Goal: Find specific page/section: Find specific page/section

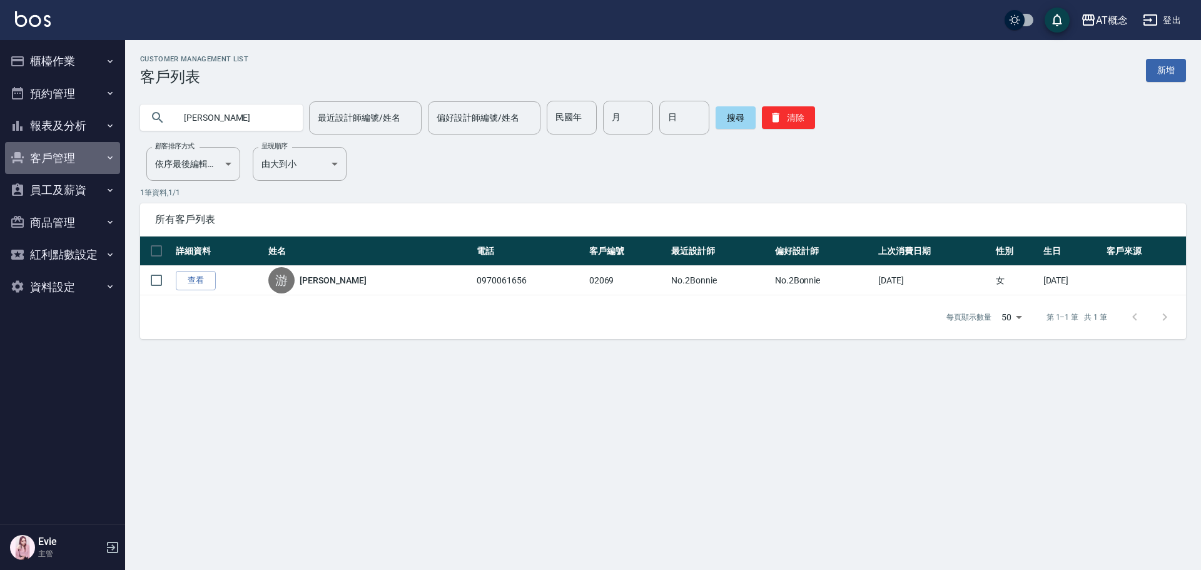
click at [63, 162] on button "客戶管理" at bounding box center [62, 158] width 115 height 33
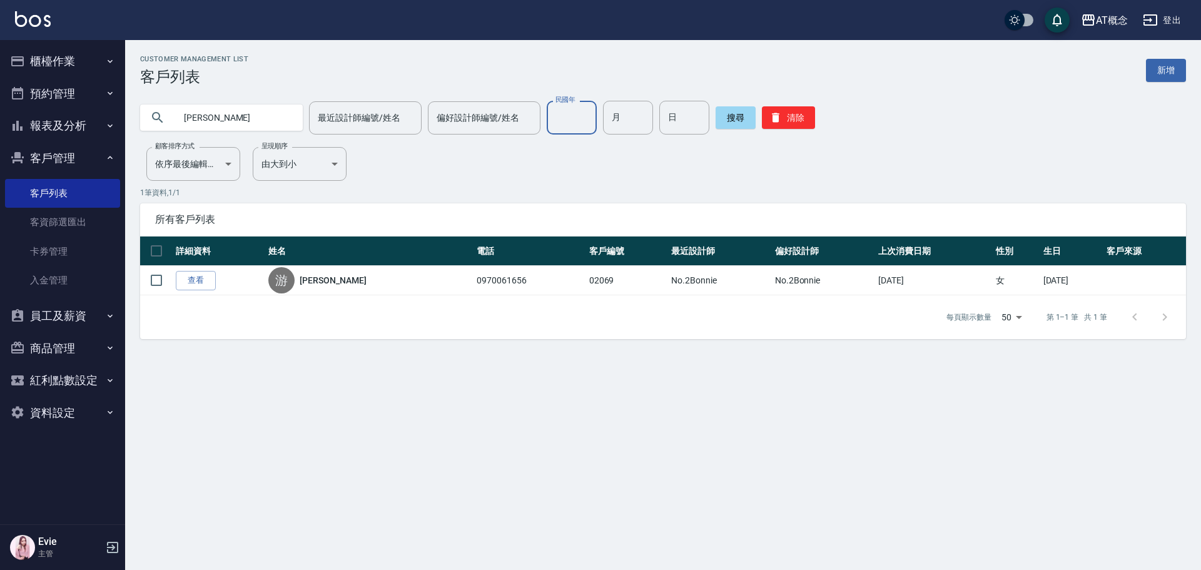
click at [563, 128] on input "民國年" at bounding box center [572, 118] width 50 height 34
drag, startPoint x: 782, startPoint y: 113, endPoint x: 589, endPoint y: 95, distance: 193.6
click at [773, 115] on button "清除" at bounding box center [788, 117] width 53 height 23
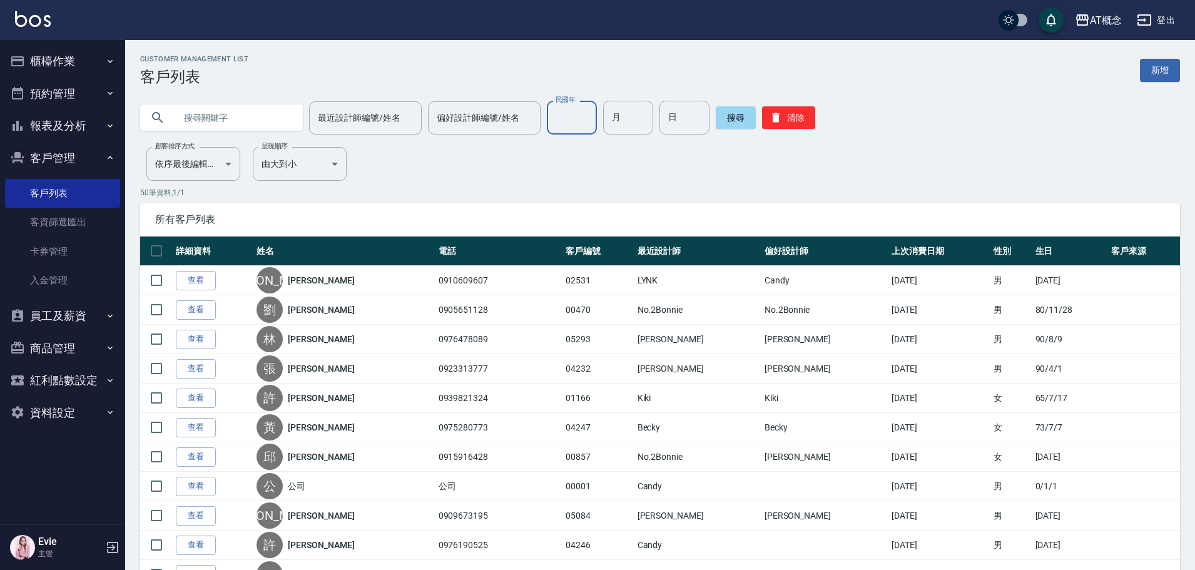
click at [572, 121] on input "民國年" at bounding box center [572, 118] width 50 height 34
type input "86"
type input "09"
type input "10"
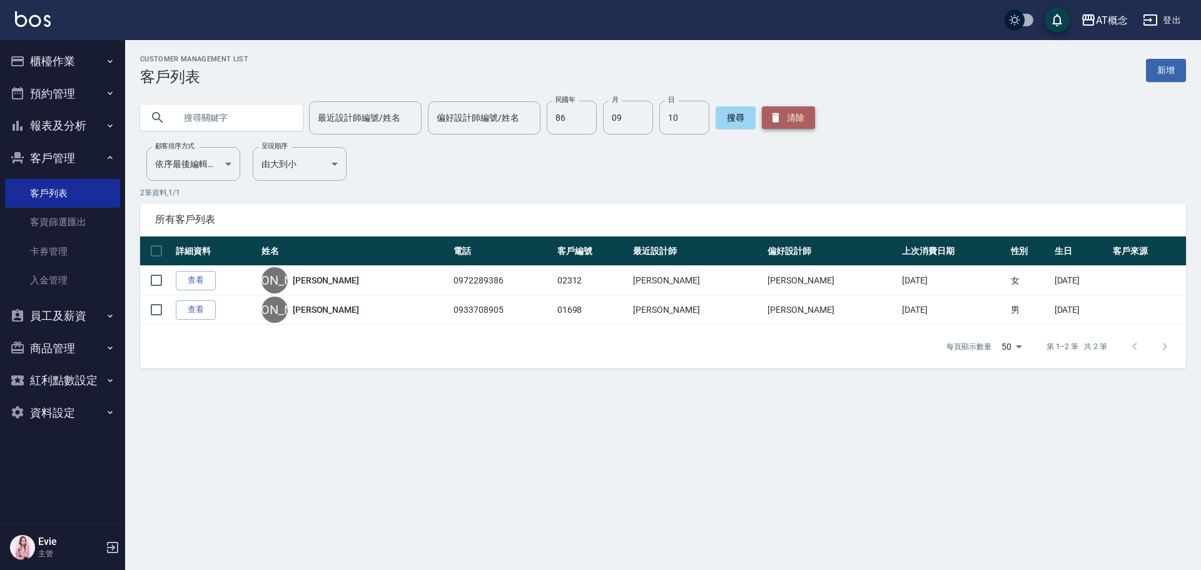
drag, startPoint x: 795, startPoint y: 121, endPoint x: 782, endPoint y: 123, distance: 12.6
click at [793, 122] on button "清除" at bounding box center [788, 117] width 53 height 23
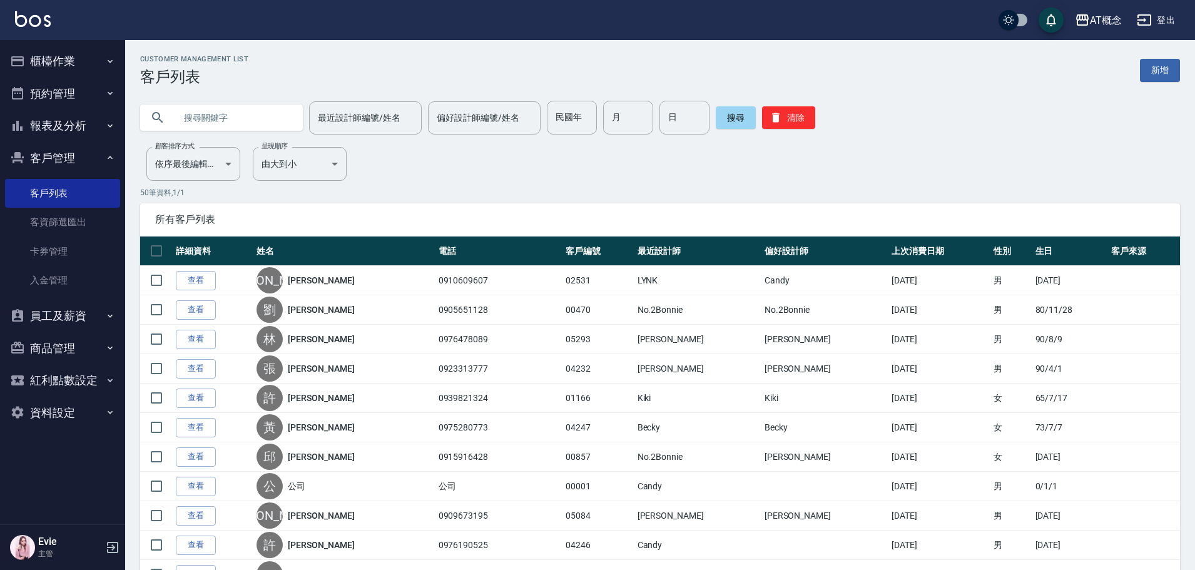
click at [265, 125] on input "text" at bounding box center [234, 118] width 118 height 34
type input "72"
type input "12"
type input "26"
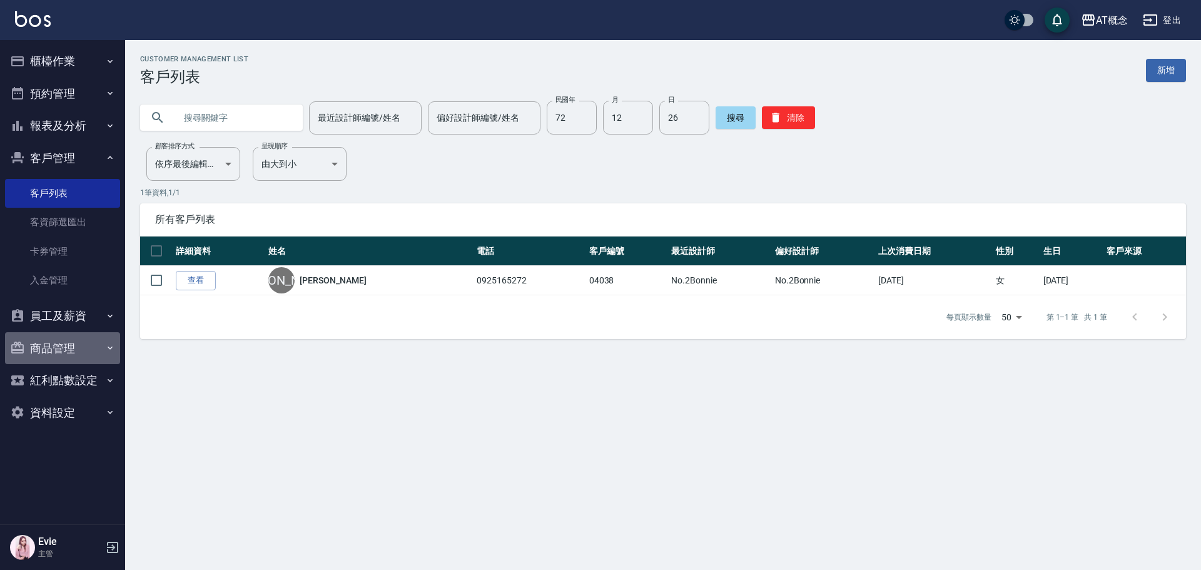
click at [49, 350] on button "商品管理" at bounding box center [62, 348] width 115 height 33
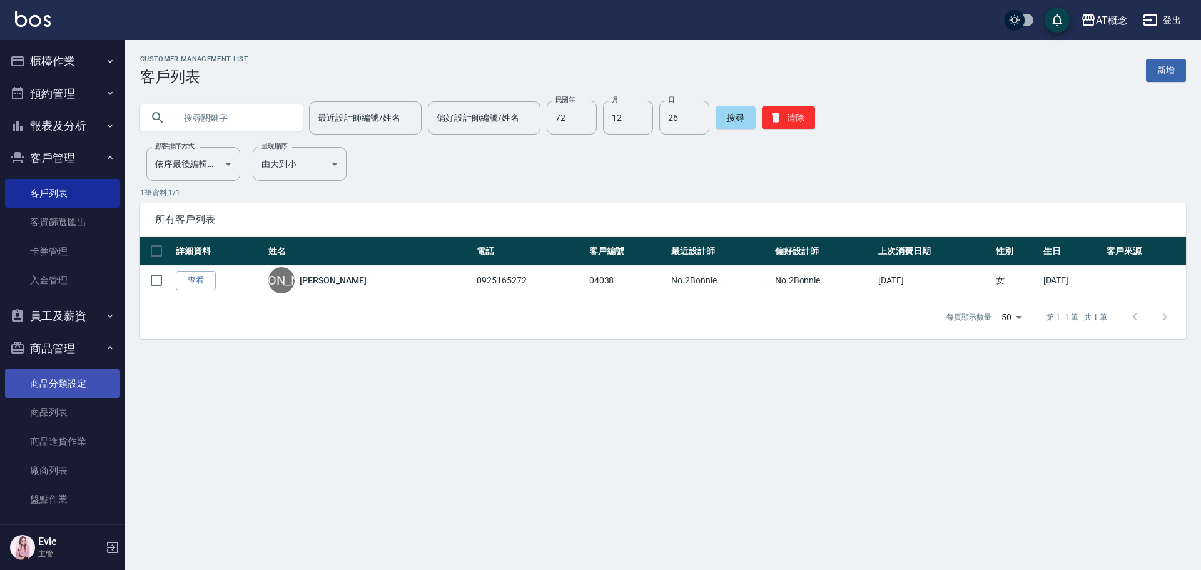
click at [78, 384] on link "商品分類設定" at bounding box center [62, 383] width 115 height 29
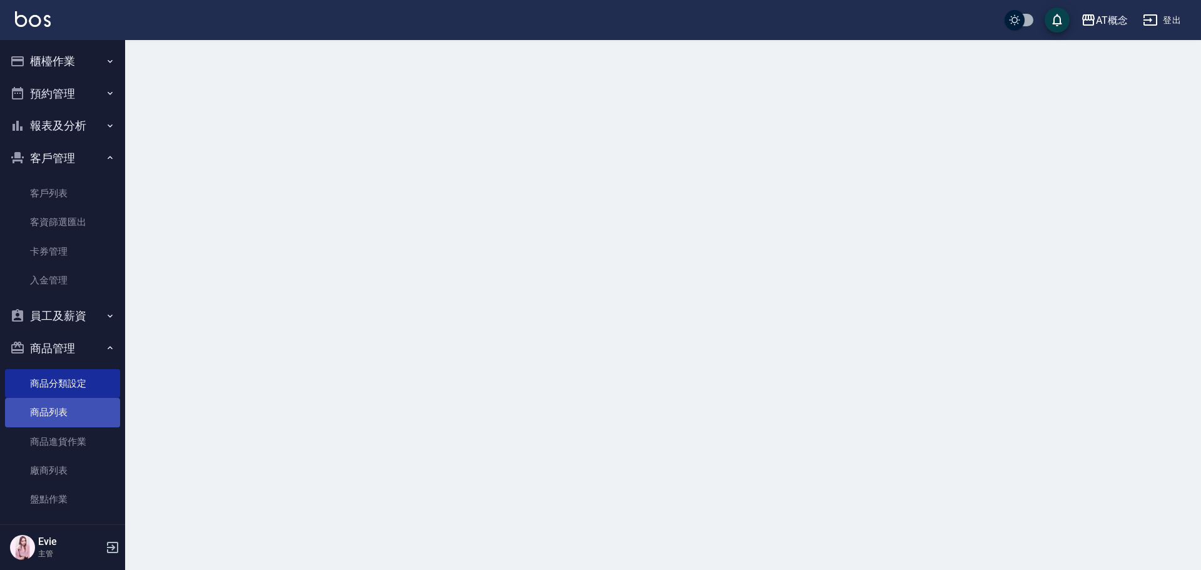
click at [74, 419] on link "商品列表" at bounding box center [62, 412] width 115 height 29
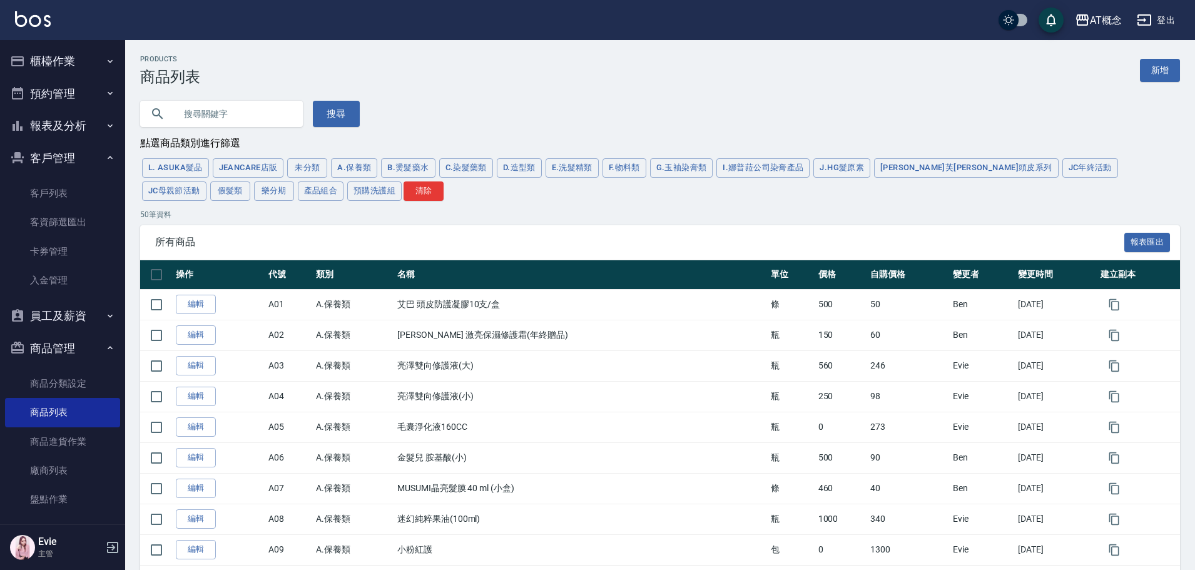
click at [242, 113] on input "text" at bounding box center [234, 114] width 118 height 34
type input "ㄎ"
type input "喬"
